Goal: Transaction & Acquisition: Purchase product/service

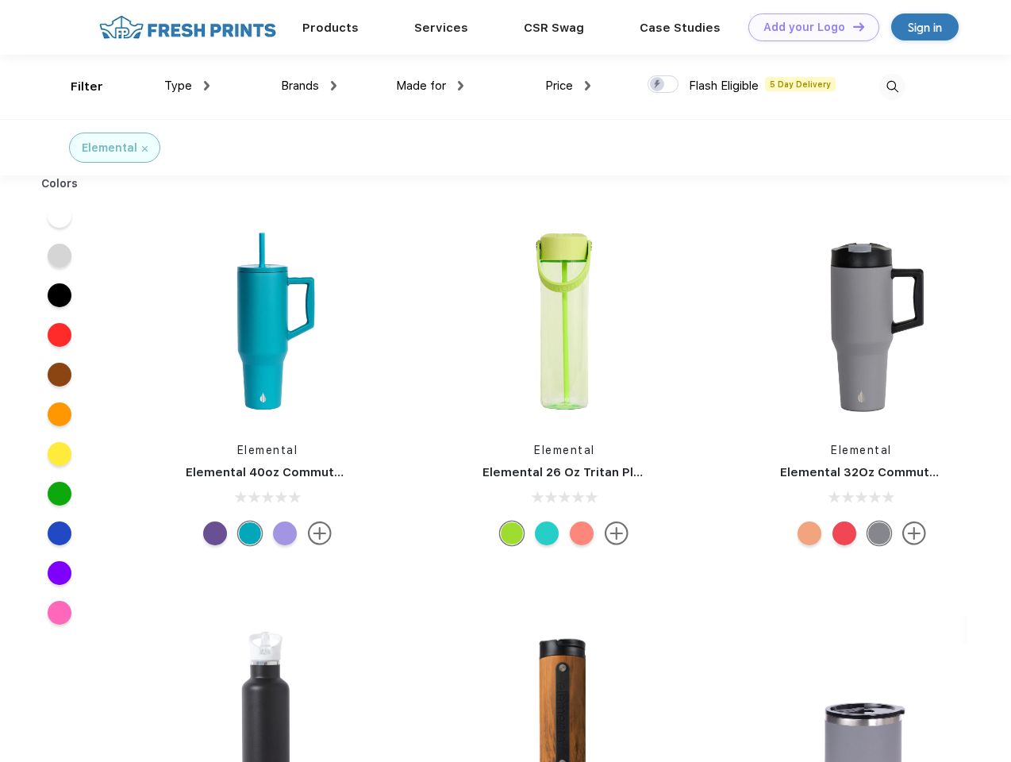
click at [808, 27] on link "Add your Logo Design Tool" at bounding box center [813, 27] width 131 height 28
click at [0, 0] on div "Design Tool" at bounding box center [0, 0] width 0 height 0
click at [851, 26] on link "Add your Logo Design Tool" at bounding box center [813, 27] width 131 height 28
click at [76, 86] on div "Filter" at bounding box center [87, 87] width 33 height 18
click at [187, 86] on span "Type" at bounding box center [178, 86] width 28 height 14
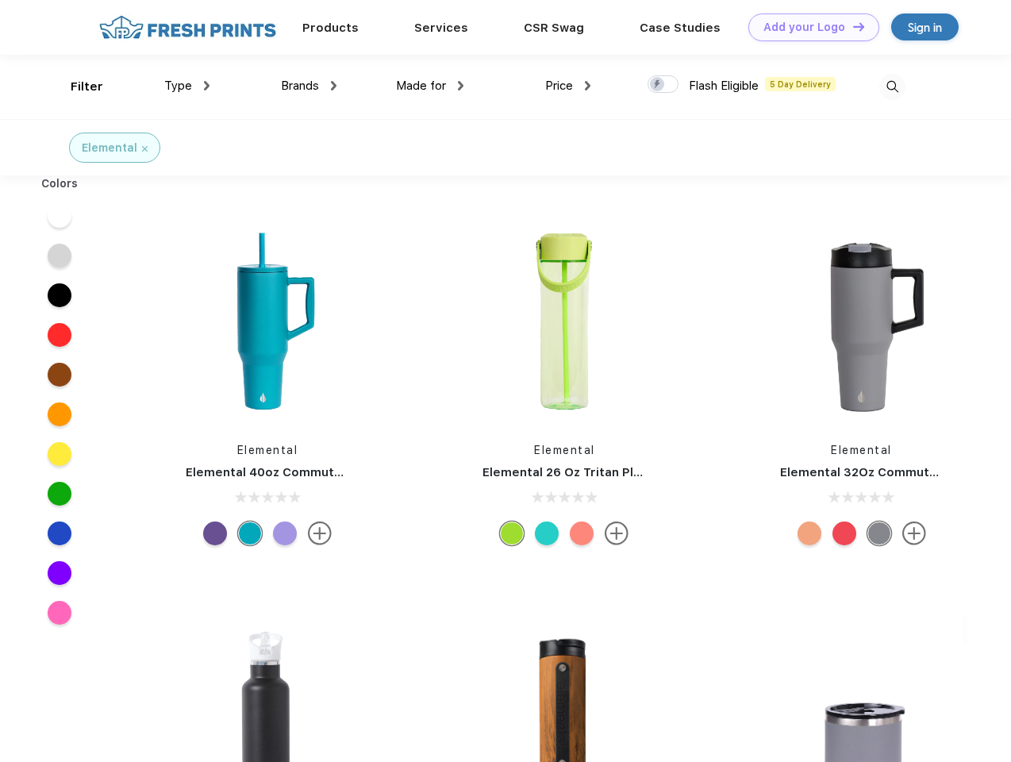
click at [309, 86] on span "Brands" at bounding box center [300, 86] width 38 height 14
click at [430, 86] on span "Made for" at bounding box center [421, 86] width 50 height 14
click at [568, 86] on span "Price" at bounding box center [559, 86] width 28 height 14
click at [663, 85] on div at bounding box center [662, 83] width 31 height 17
click at [658, 85] on input "checkbox" at bounding box center [652, 80] width 10 height 10
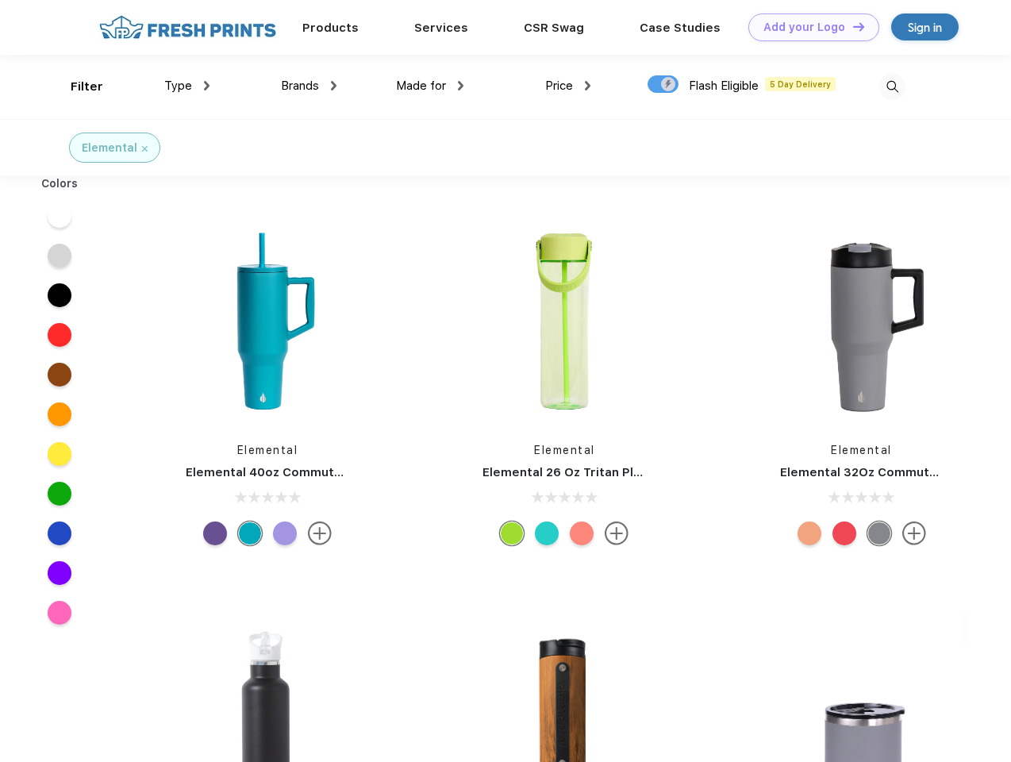
click at [892, 86] on img at bounding box center [892, 87] width 26 height 26
